Goal: Complete application form

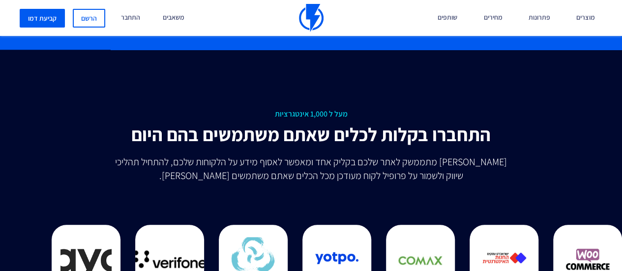
scroll to position [2211, 0]
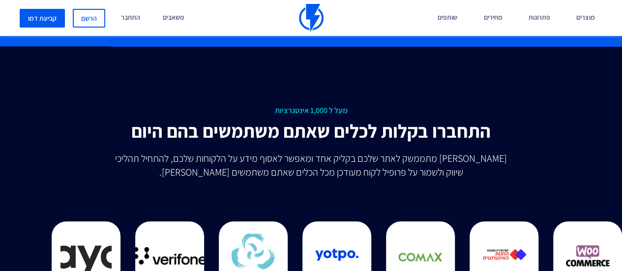
click at [420, 147] on line at bounding box center [419, 147] width 7 height 7
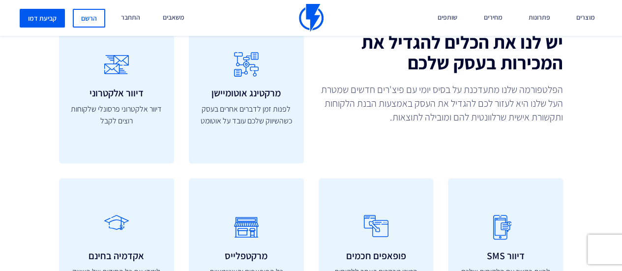
scroll to position [2603, 0]
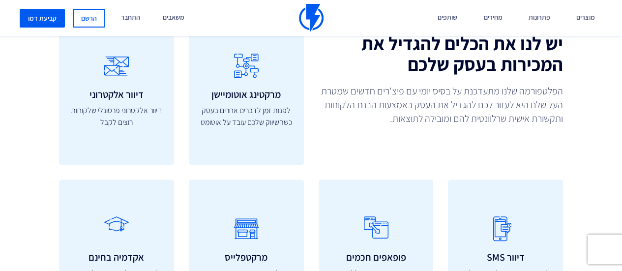
click at [457, 143] on div "כלים שיעזרו להגדיל את העסק יש לנו את הכלים להגדיל את המכירות בעסק שלכם הפלטפורמ…" at bounding box center [311, 179] width 636 height 442
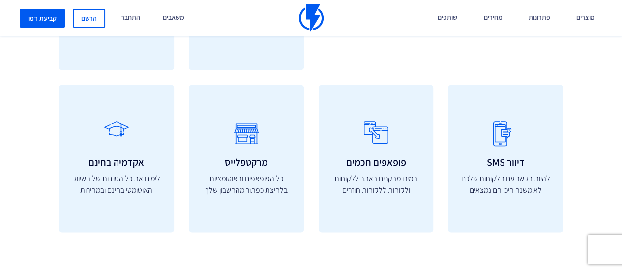
scroll to position [2698, 0]
click at [487, 21] on link "מחירים" at bounding box center [492, 18] width 33 height 36
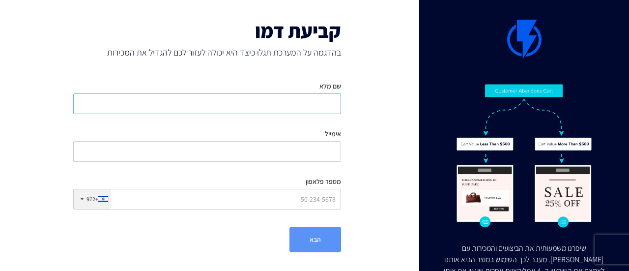
click at [308, 107] on input "שם מלא" at bounding box center [207, 103] width 268 height 21
type input "[PERSON_NAME]"
type input "[EMAIL_ADDRESS][DOMAIN_NAME]"
type input "0524856666"
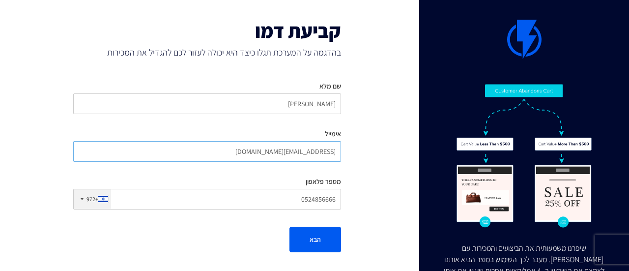
click at [259, 146] on input "[EMAIL_ADDRESS][DOMAIN_NAME]" at bounding box center [207, 151] width 268 height 21
paste input "mikassatukasa"
type input "[EMAIL_ADDRESS][DOMAIN_NAME]"
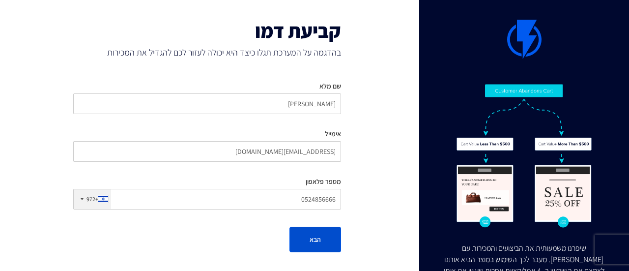
click at [311, 231] on button "הבא" at bounding box center [315, 240] width 52 height 26
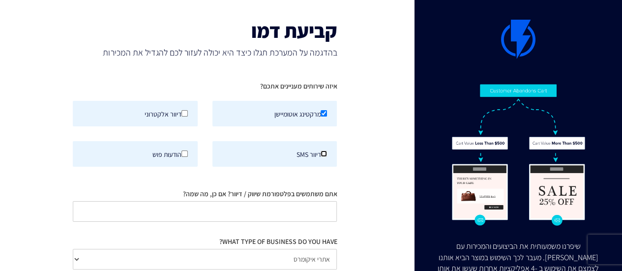
click at [323, 153] on input "דיוור SMS" at bounding box center [323, 153] width 6 height 6
checkbox input "true"
click at [184, 113] on input "דיוור אלקטרוני" at bounding box center [184, 113] width 6 height 6
checkbox input "true"
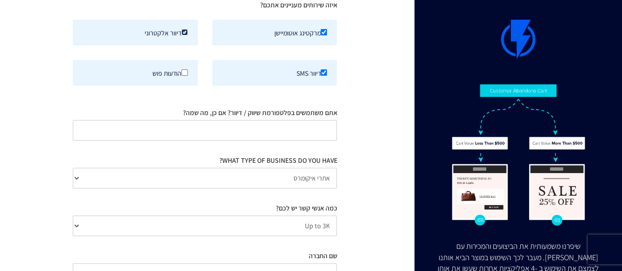
scroll to position [83, 0]
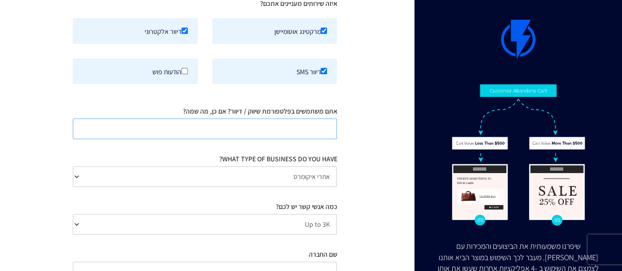
click at [287, 123] on input "אתם משתמשים בפלטפורמת שיווק / דיוור? אם כן, מה שמה?" at bounding box center [205, 128] width 264 height 21
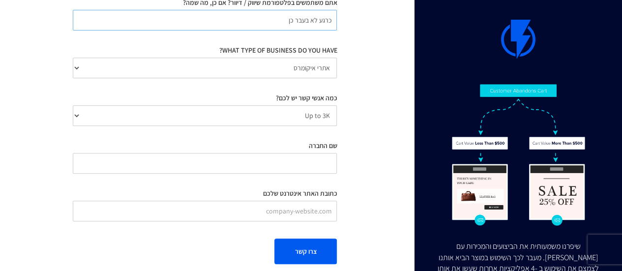
scroll to position [202, 0]
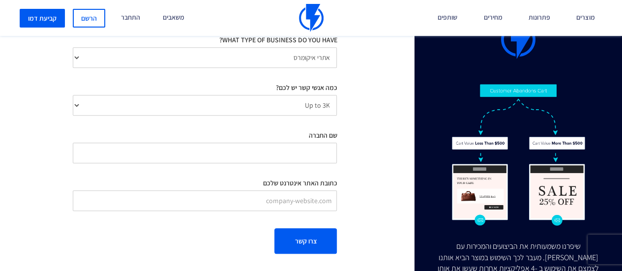
type input "כרגע לא בעבר כן"
click at [287, 108] on select "Up to 3K 3K-10K 10K-25K 25K-50K 50K-100K 100K-250K 250K-500K 500K-1M 1M+" at bounding box center [205, 105] width 264 height 21
click at [281, 153] on input "שם החברה" at bounding box center [205, 153] width 264 height 21
type input "פלגו - לשעבר [PERSON_NAME]"
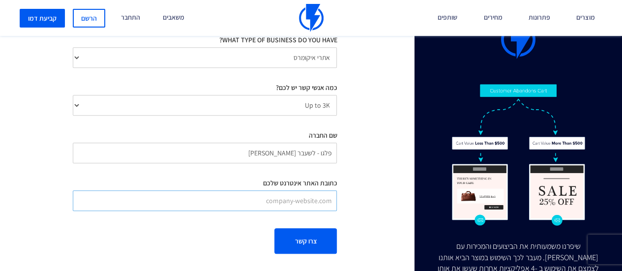
paste input "[URL][DOMAIN_NAME]"
type input "[URL][DOMAIN_NAME]"
click at [323, 238] on button "צרו קשר" at bounding box center [305, 241] width 62 height 26
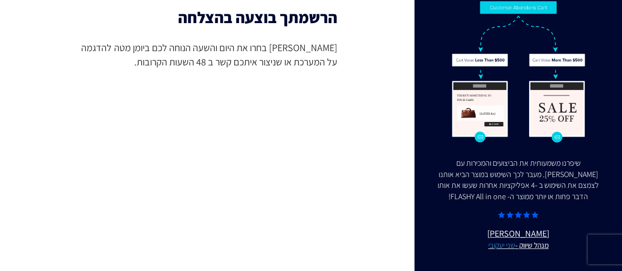
scroll to position [0, 0]
